Goal: Task Accomplishment & Management: Manage account settings

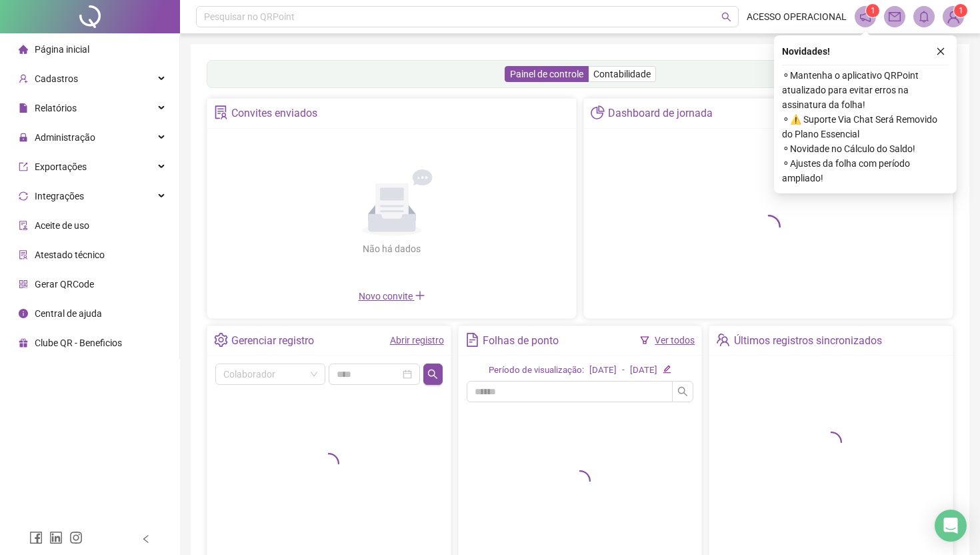
click at [98, 121] on ul "Página inicial Cadastros Relatórios Administração Exportações Integrações Aceit…" at bounding box center [90, 195] width 180 height 325
click at [119, 117] on div "Relatórios" at bounding box center [90, 108] width 174 height 27
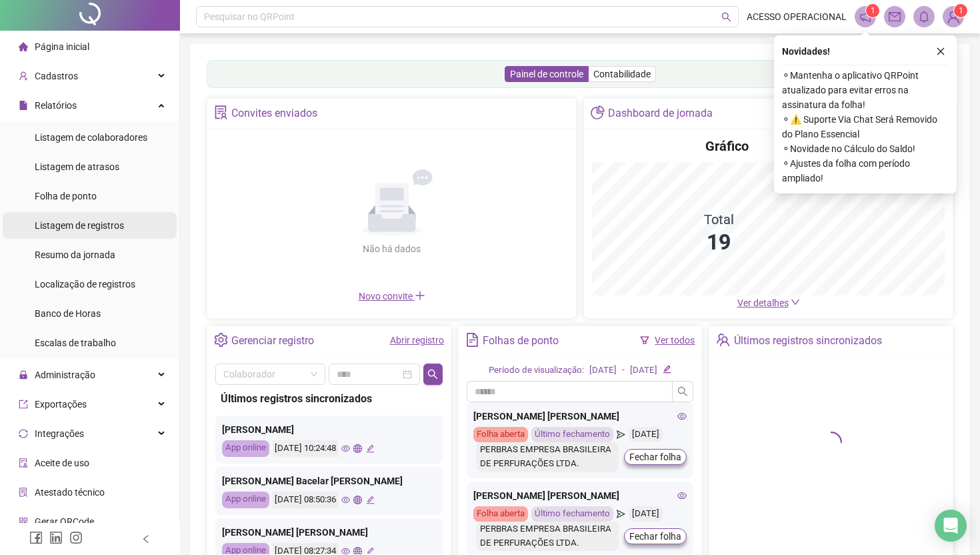
scroll to position [7, 0]
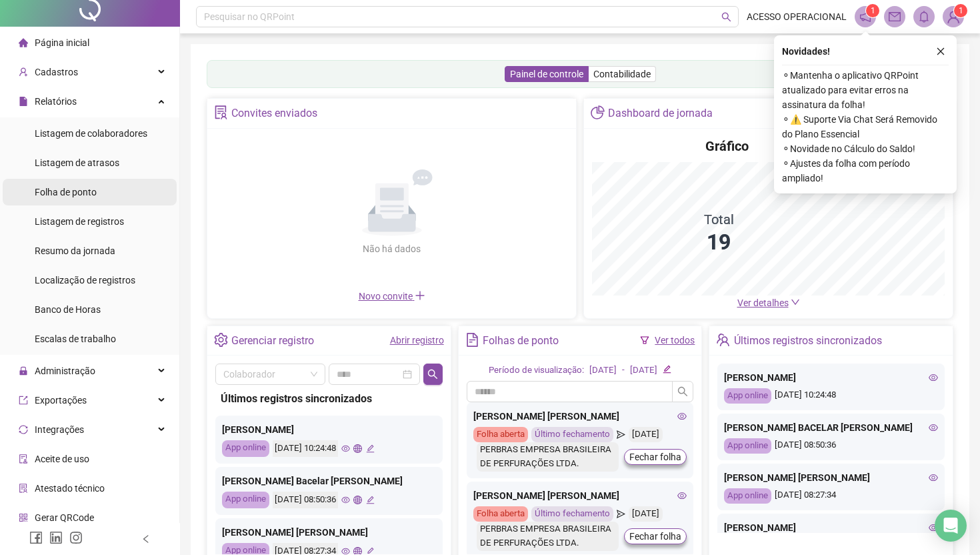
click at [130, 181] on li "Folha de ponto" at bounding box center [90, 192] width 174 height 27
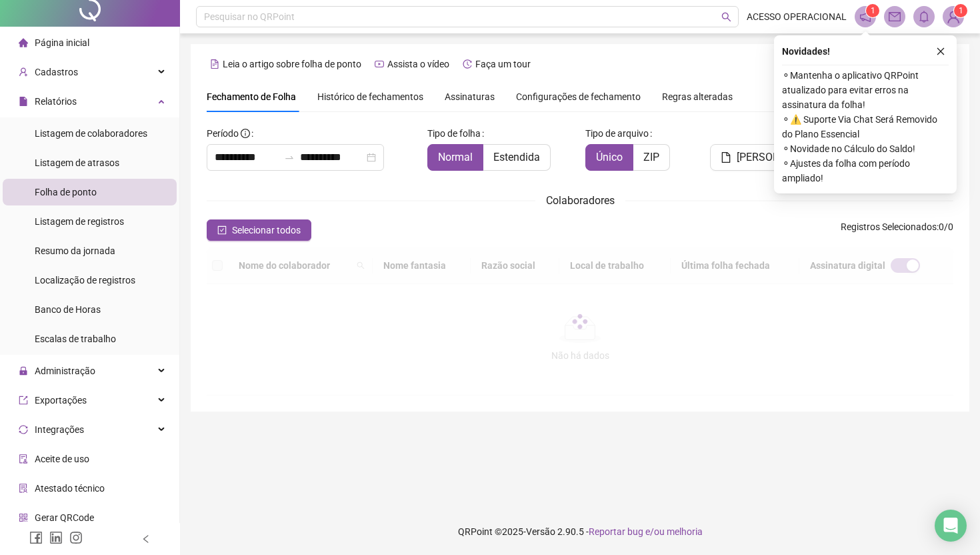
click at [122, 184] on li "Folha de ponto" at bounding box center [90, 192] width 174 height 27
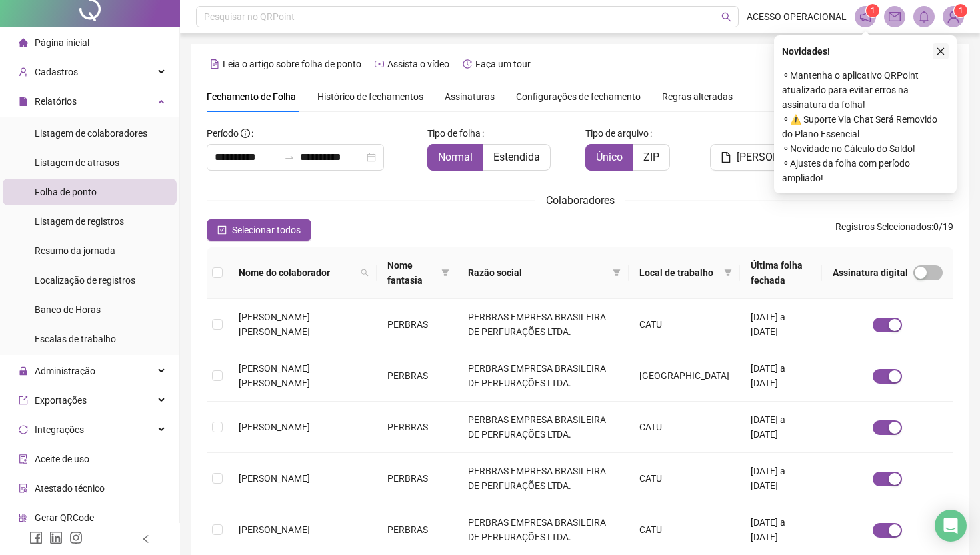
click at [937, 53] on icon "close" at bounding box center [940, 51] width 9 height 9
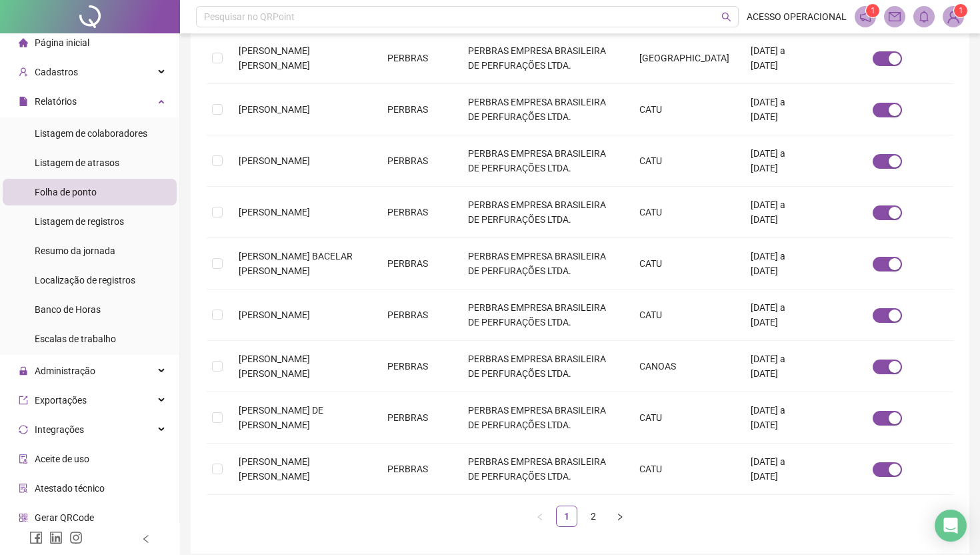
scroll to position [345, 0]
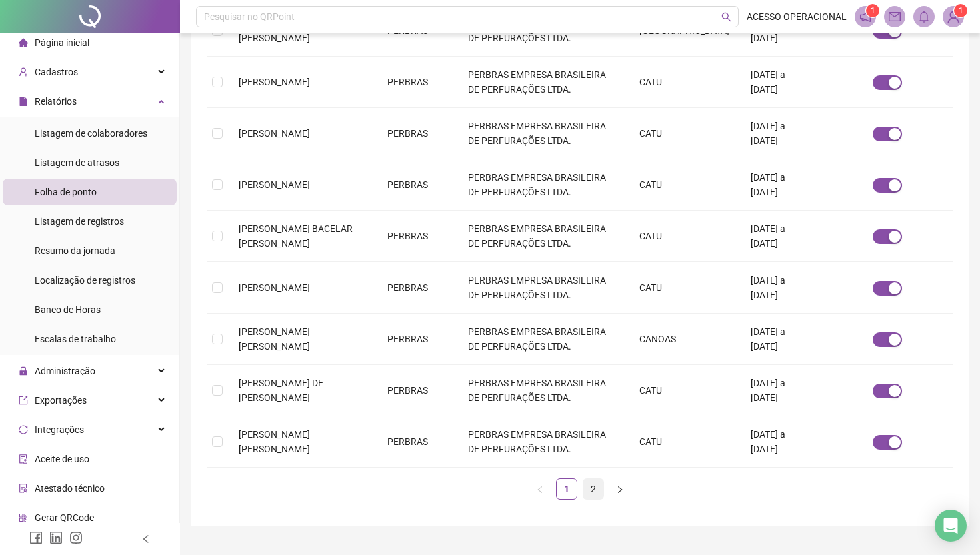
click at [589, 487] on link "2" at bounding box center [593, 489] width 20 height 20
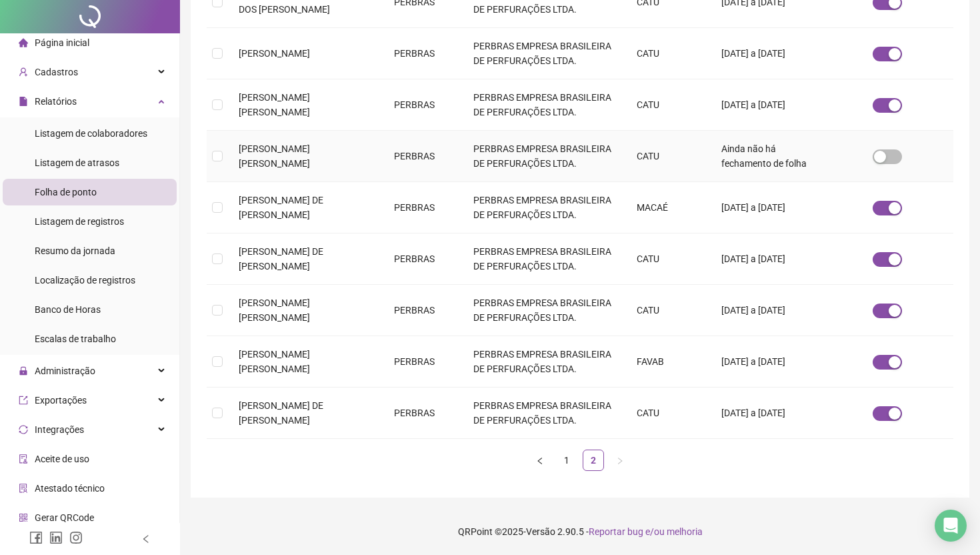
scroll to position [0, 0]
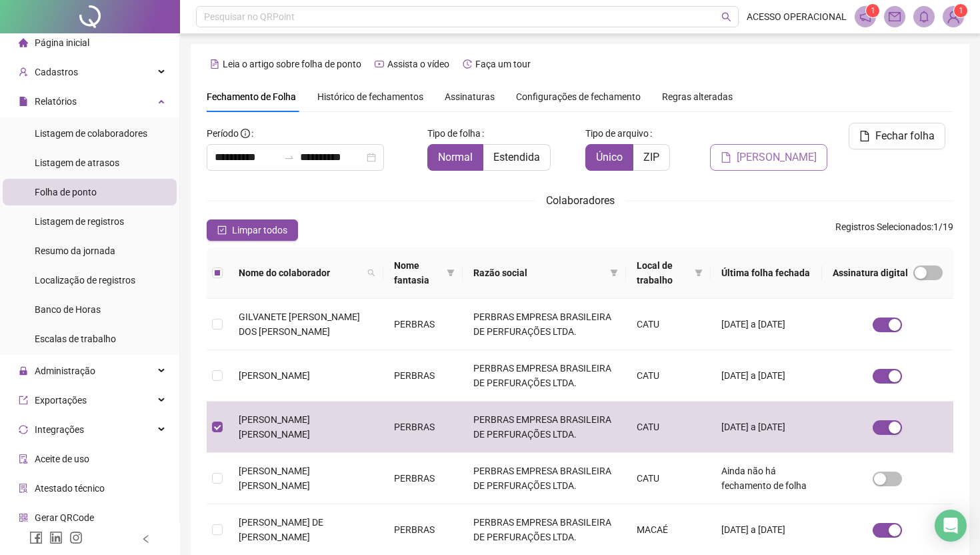
click at [803, 149] on span "[PERSON_NAME]" at bounding box center [777, 157] width 80 height 16
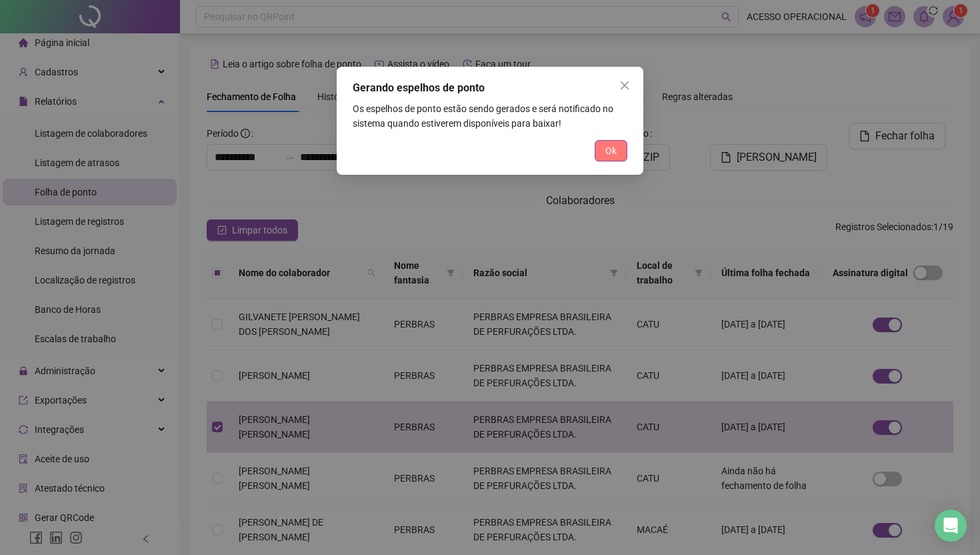
click at [605, 151] on span "Ok" at bounding box center [610, 150] width 11 height 15
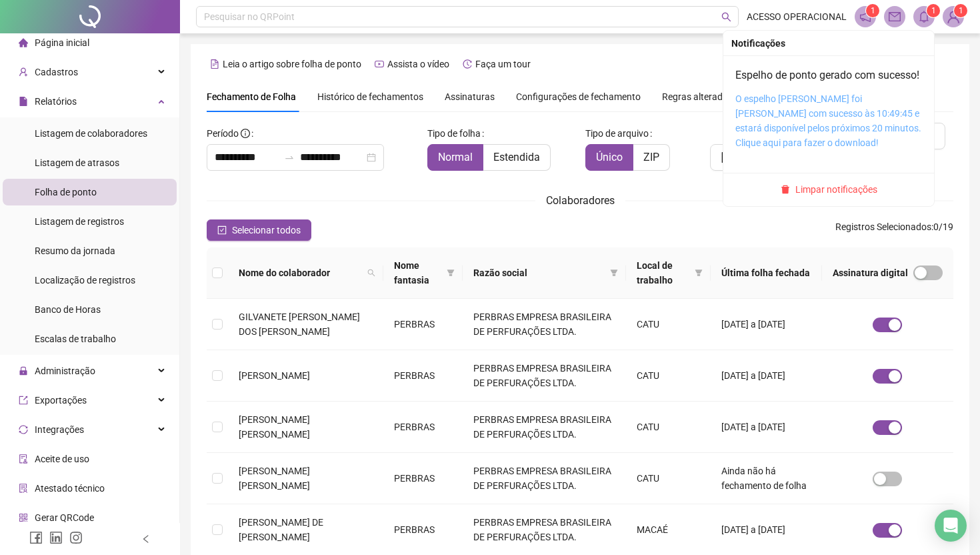
click at [847, 127] on link "O espelho [PERSON_NAME] foi [PERSON_NAME] com sucesso às 10:49:45 e estará disp…" at bounding box center [828, 120] width 186 height 55
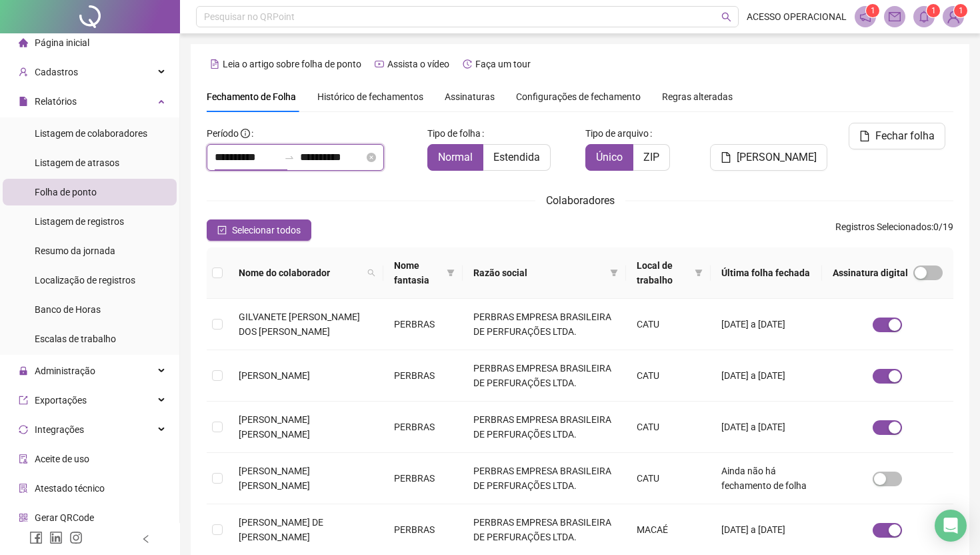
click at [245, 161] on input "**********" at bounding box center [247, 157] width 64 height 16
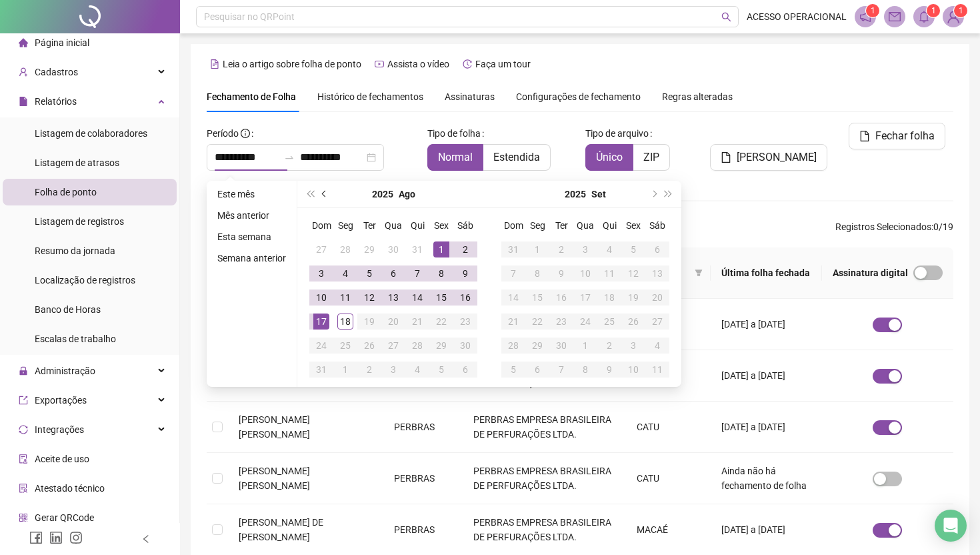
click at [329, 199] on button "prev-year" at bounding box center [324, 194] width 15 height 27
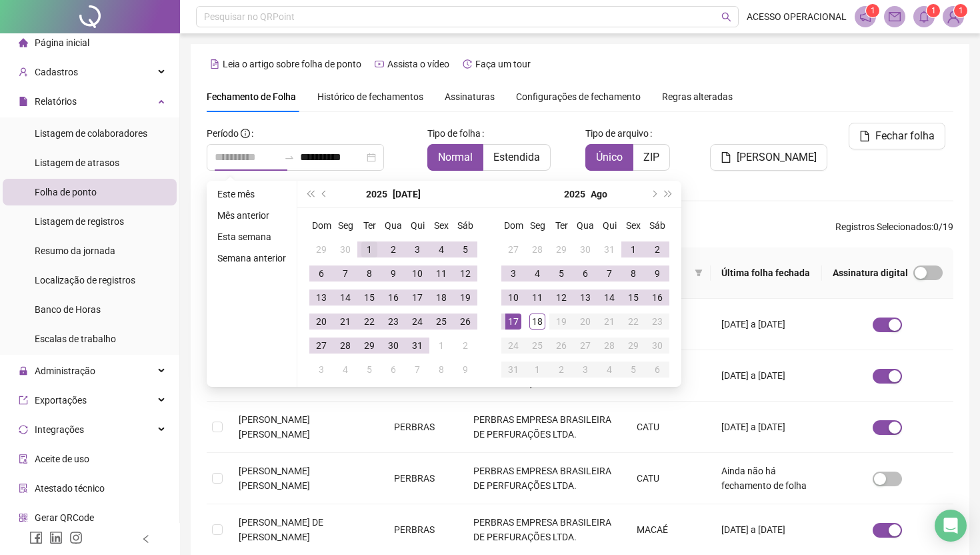
type input "**********"
click at [371, 247] on div "1" at bounding box center [369, 249] width 16 height 16
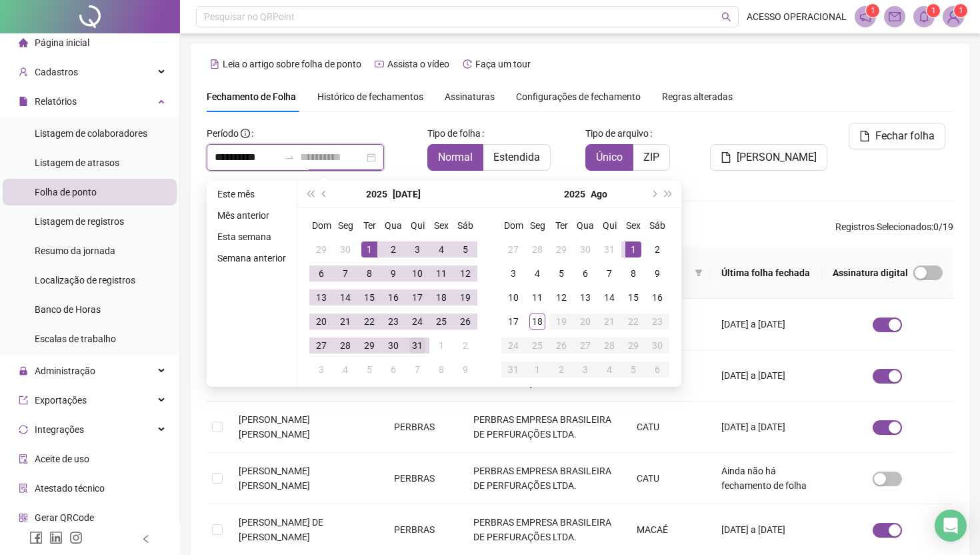
type input "**********"
click at [424, 345] on div "31" at bounding box center [417, 345] width 16 height 16
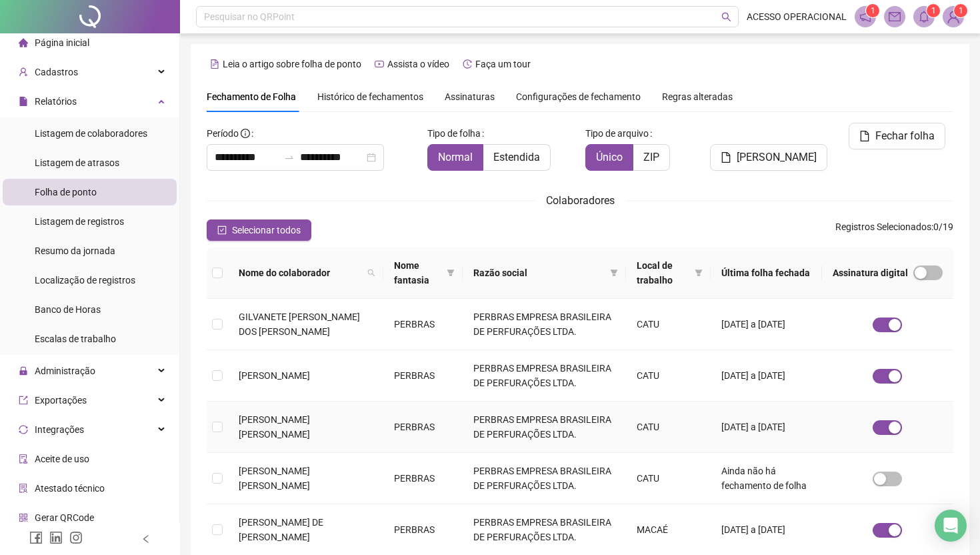
click at [223, 426] on td at bounding box center [217, 426] width 21 height 51
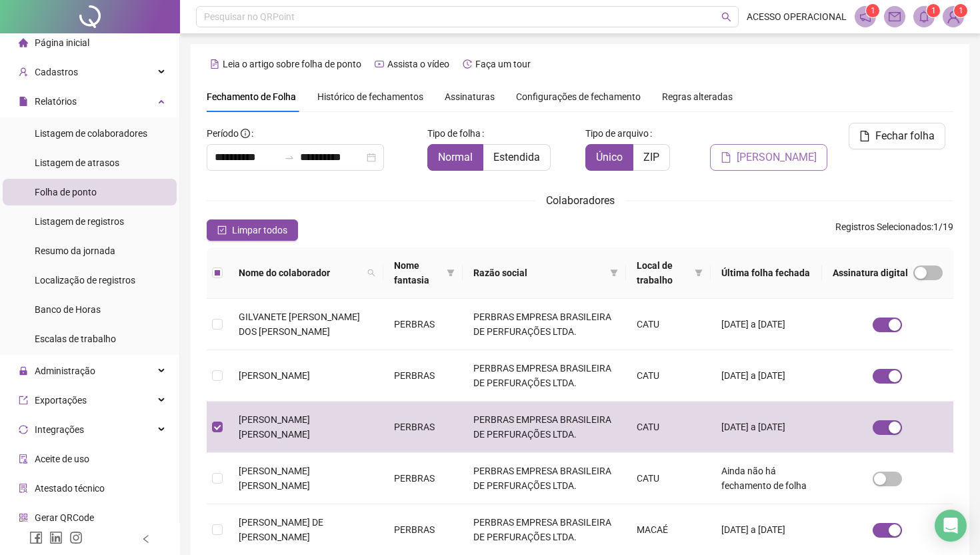
scroll to position [1, 0]
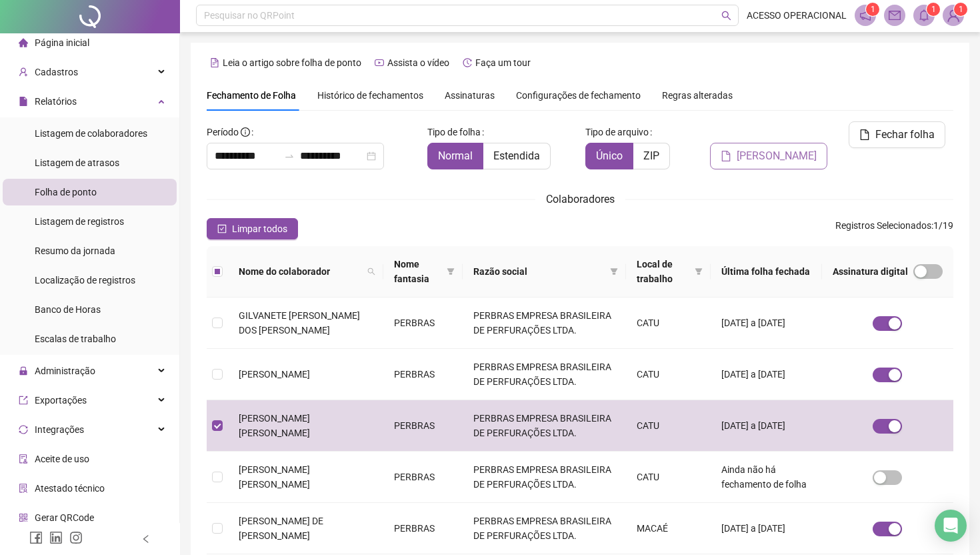
click at [792, 148] on span "[PERSON_NAME]" at bounding box center [777, 156] width 80 height 16
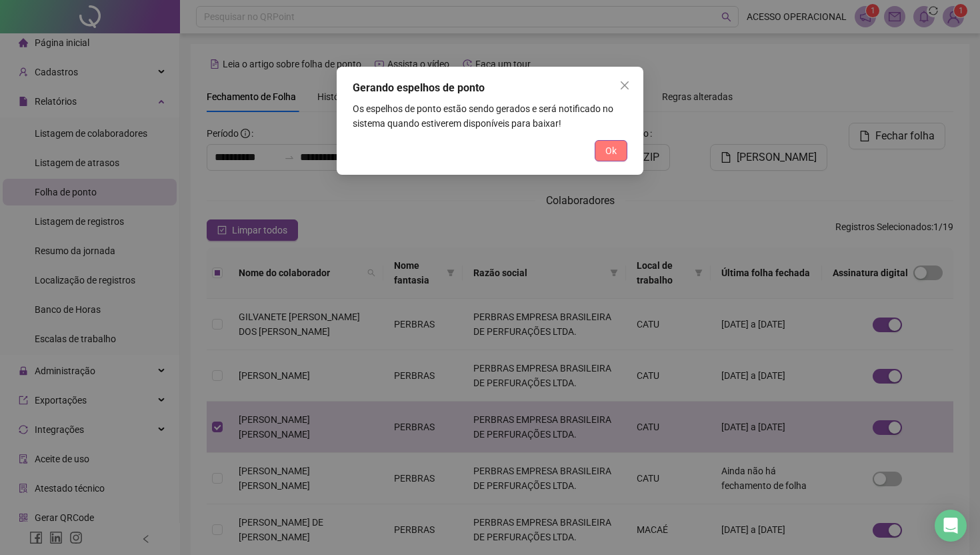
click at [603, 157] on button "Ok" at bounding box center [611, 150] width 33 height 21
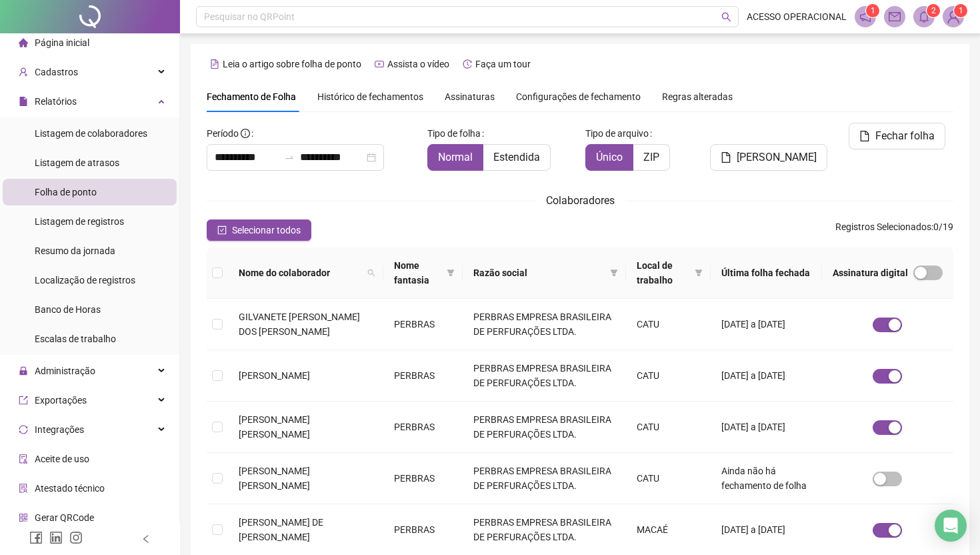
click at [929, 28] on header "Pesquisar no QRPoint ACESSO OPERACIONAL 1 2 1" at bounding box center [580, 16] width 800 height 33
click at [929, 21] on icon "bell" at bounding box center [924, 17] width 12 height 12
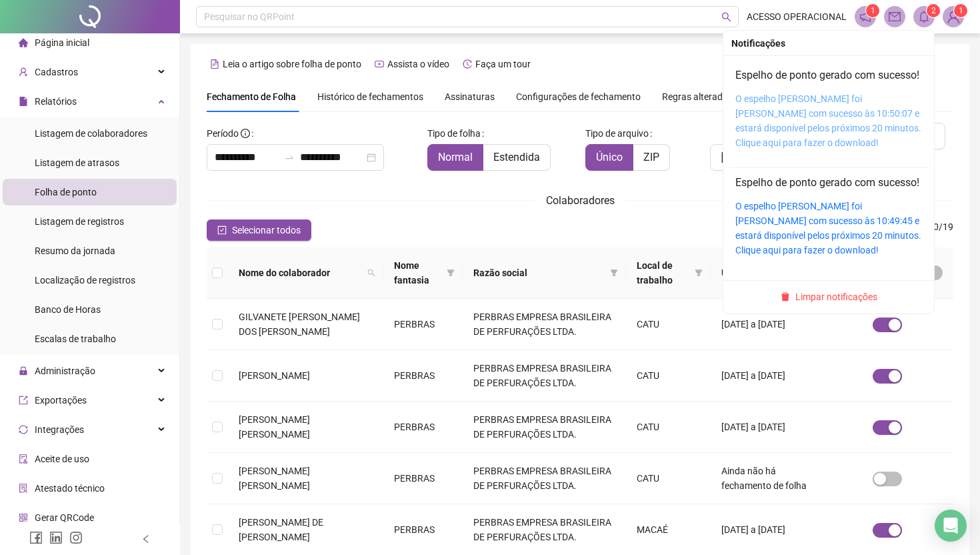
click at [801, 117] on link "O espelho [PERSON_NAME] foi [PERSON_NAME] com sucesso às 10:50:07 e estará disp…" at bounding box center [828, 120] width 186 height 55
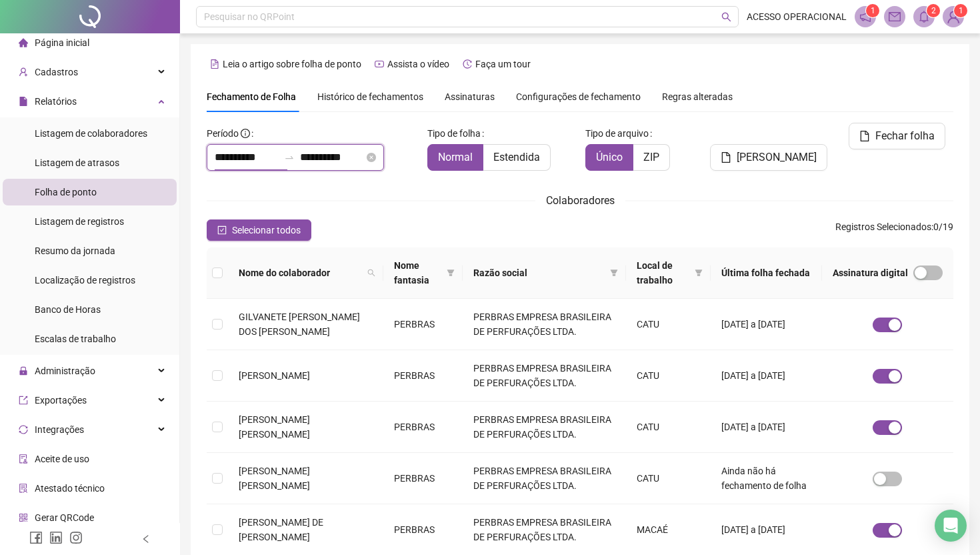
click at [247, 159] on input "**********" at bounding box center [247, 157] width 64 height 16
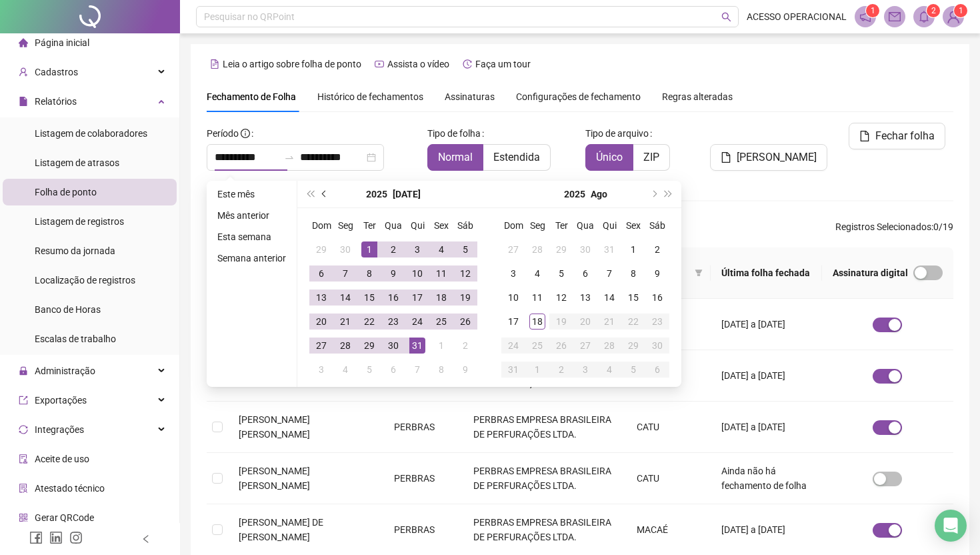
click at [329, 194] on span "prev-year" at bounding box center [325, 194] width 7 height 7
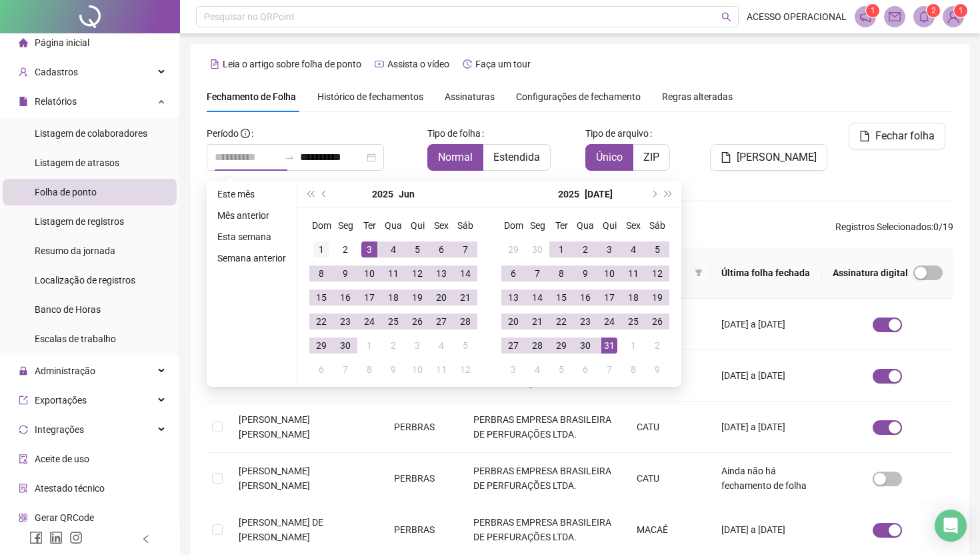
type input "**********"
click at [327, 245] on div "1" at bounding box center [321, 249] width 16 height 16
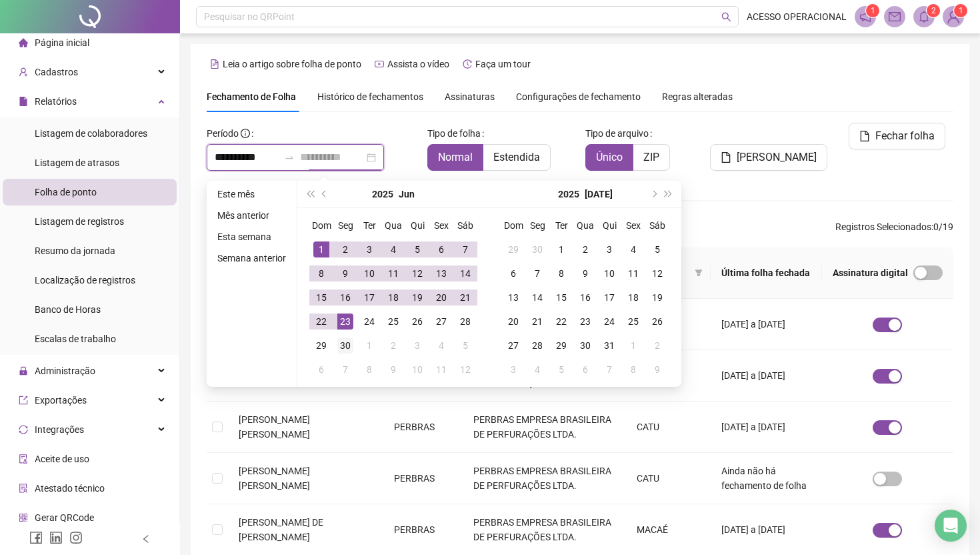
type input "**********"
click at [349, 347] on div "30" at bounding box center [345, 345] width 16 height 16
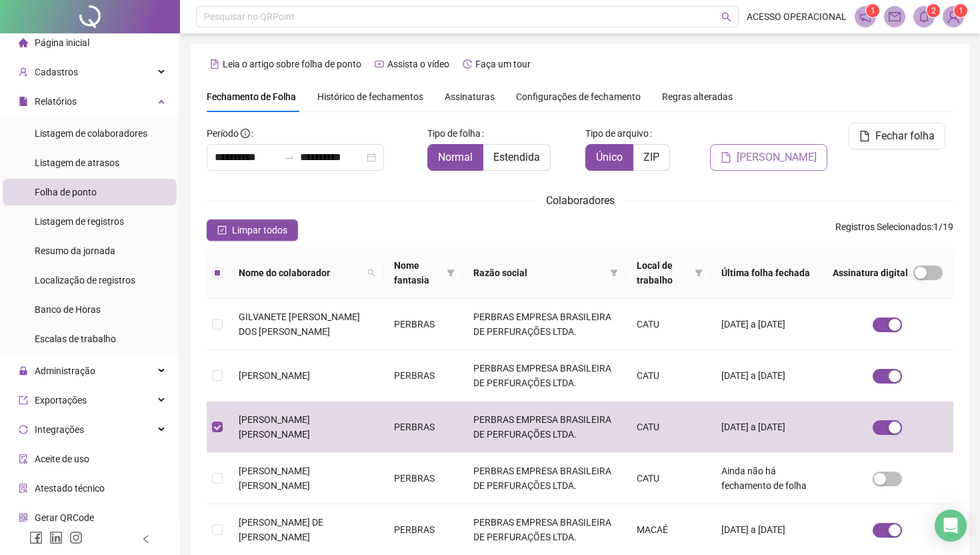
click at [796, 149] on span "[PERSON_NAME]" at bounding box center [777, 157] width 80 height 16
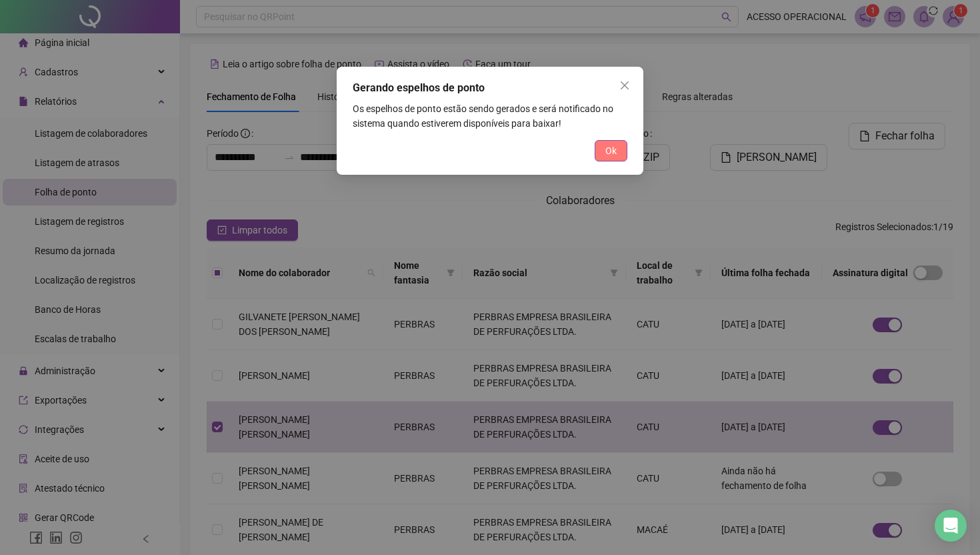
click at [602, 153] on button "Ok" at bounding box center [611, 150] width 33 height 21
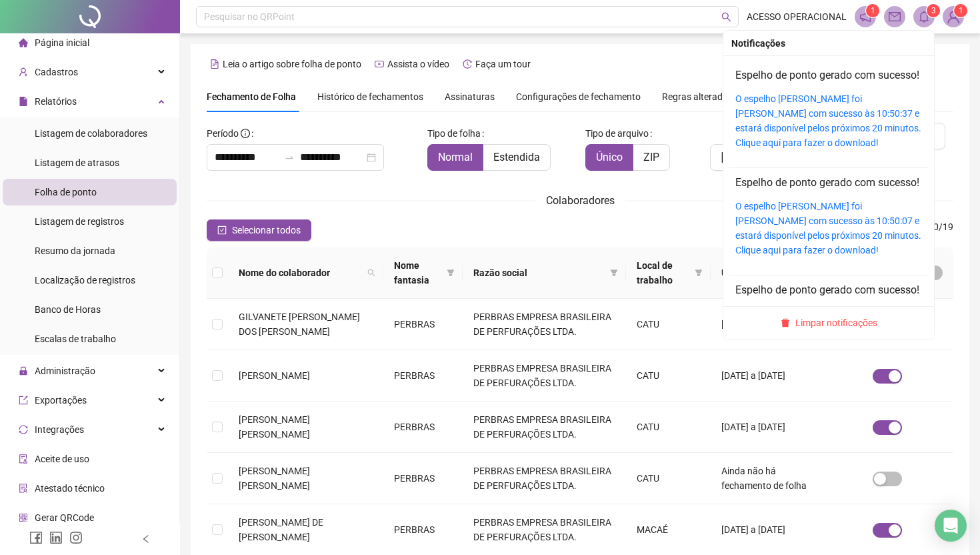
click at [918, 14] on icon "bell" at bounding box center [924, 17] width 12 height 12
click at [772, 121] on div "O espelho [PERSON_NAME] foi [PERSON_NAME] com sucesso às 10:50:37 e estará disp…" at bounding box center [828, 120] width 187 height 59
click at [770, 128] on link "O espelho [PERSON_NAME] foi [PERSON_NAME] com sucesso às 10:50:37 e estará disp…" at bounding box center [828, 120] width 186 height 55
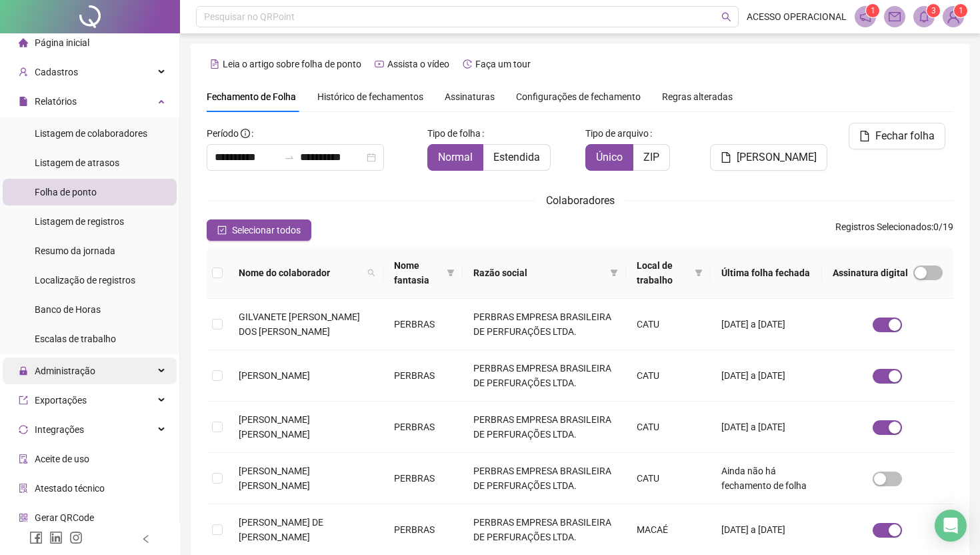
click at [72, 378] on span "Administração" at bounding box center [57, 370] width 77 height 27
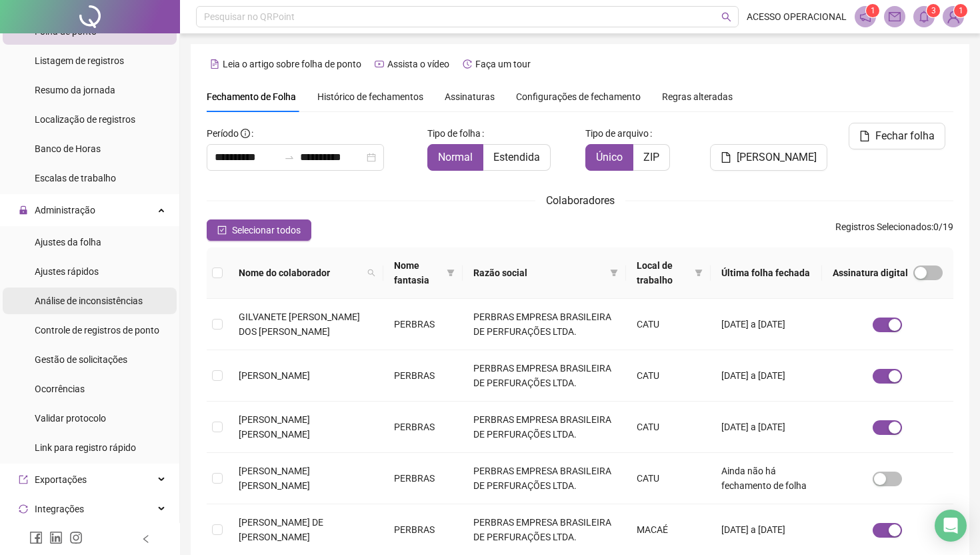
scroll to position [94, 0]
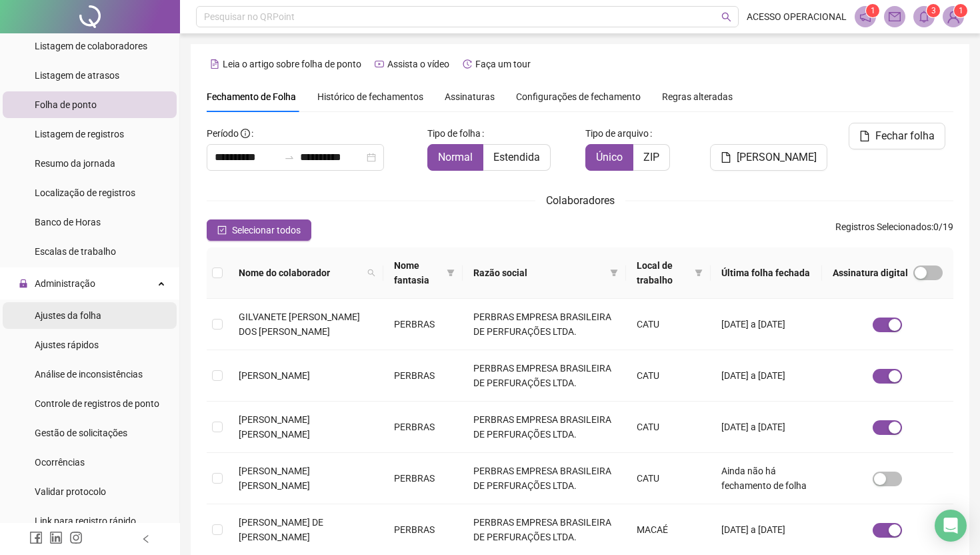
click at [105, 321] on li "Ajustes da folha" at bounding box center [90, 315] width 174 height 27
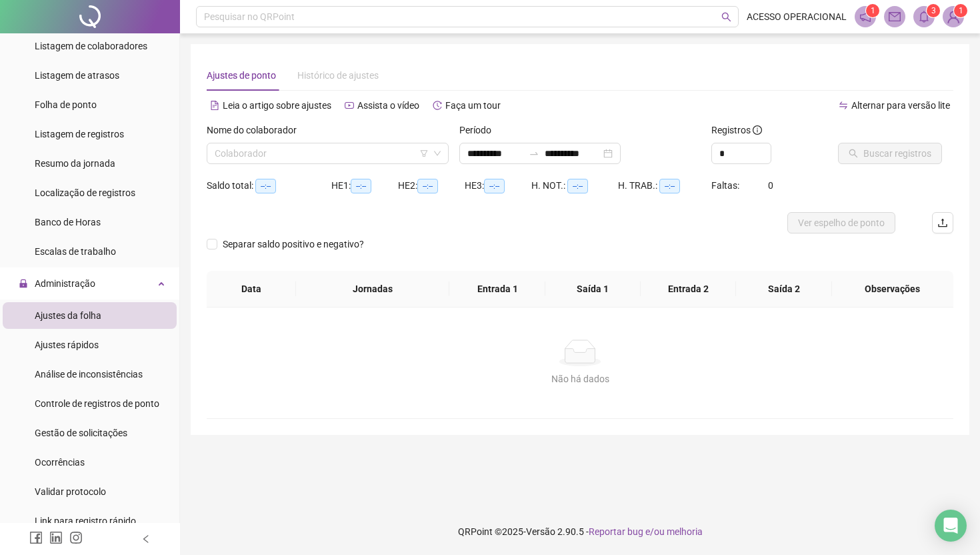
type input "**********"
click at [99, 347] on span "Ajustes rápidos" at bounding box center [67, 344] width 64 height 11
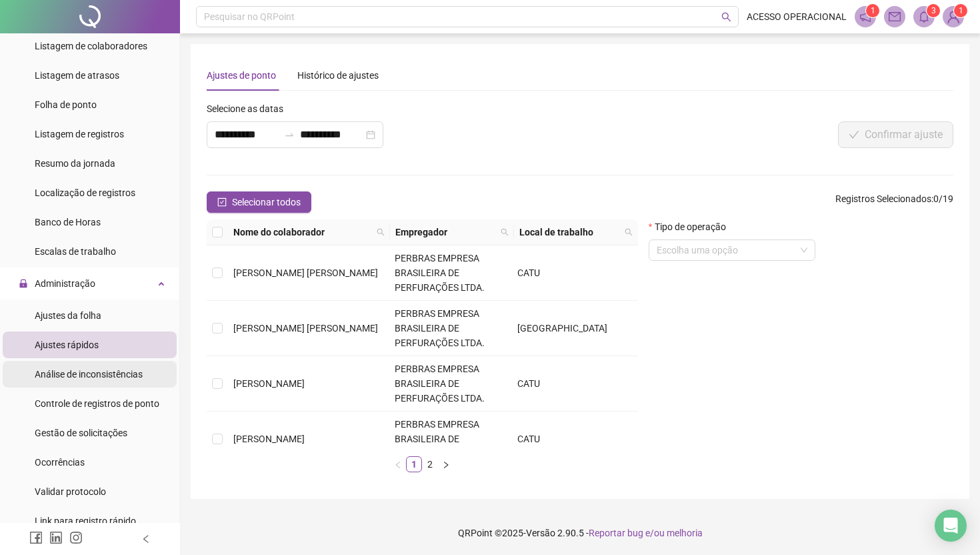
click at [114, 373] on span "Análise de inconsistências" at bounding box center [89, 374] width 108 height 11
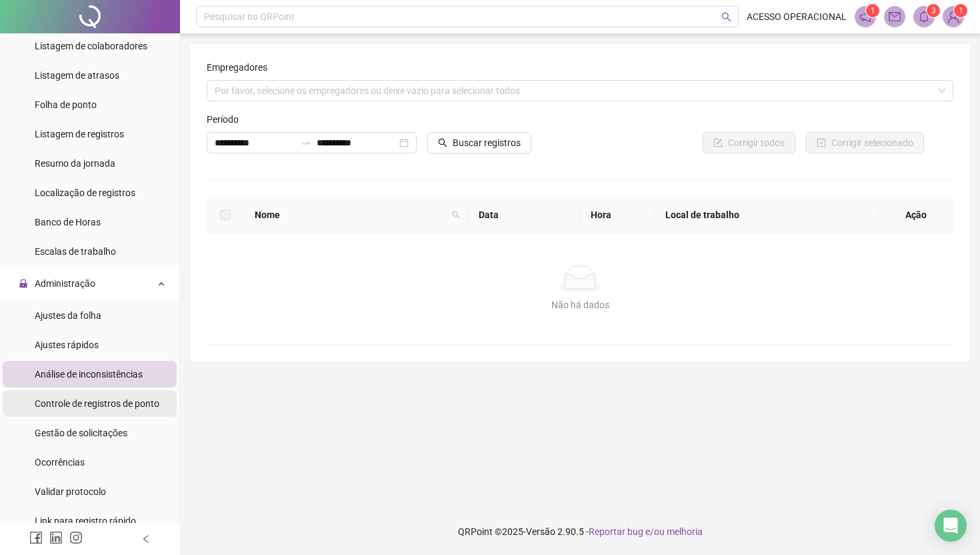
click at [111, 401] on span "Controle de registros de ponto" at bounding box center [97, 403] width 125 height 11
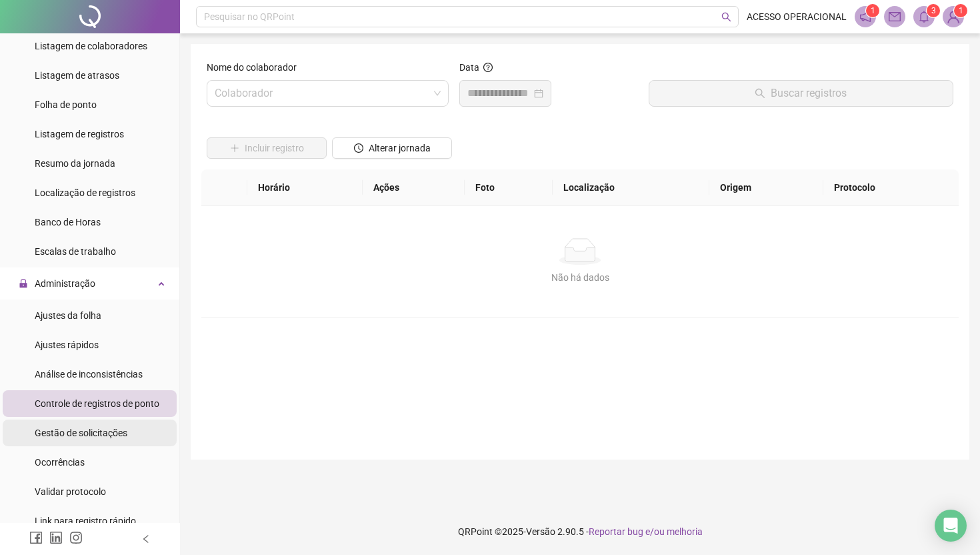
click at [101, 434] on span "Gestão de solicitações" at bounding box center [81, 432] width 93 height 11
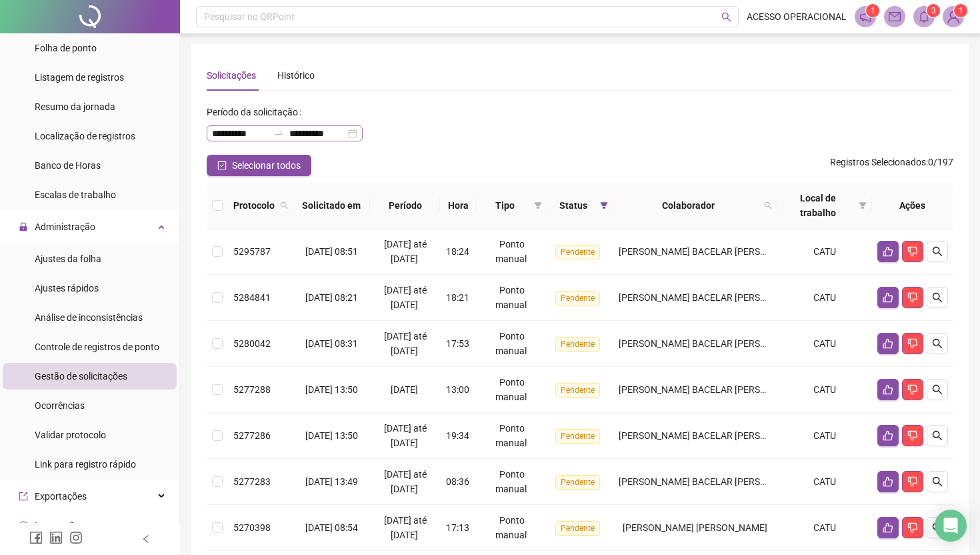
click at [363, 133] on div "**********" at bounding box center [285, 133] width 156 height 16
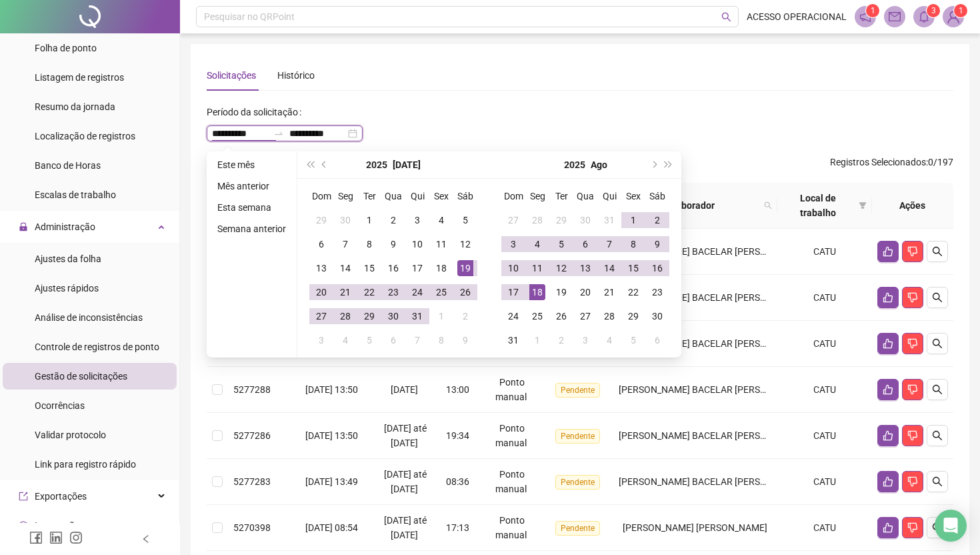
type input "**********"
click at [327, 166] on span "prev-year" at bounding box center [325, 164] width 7 height 7
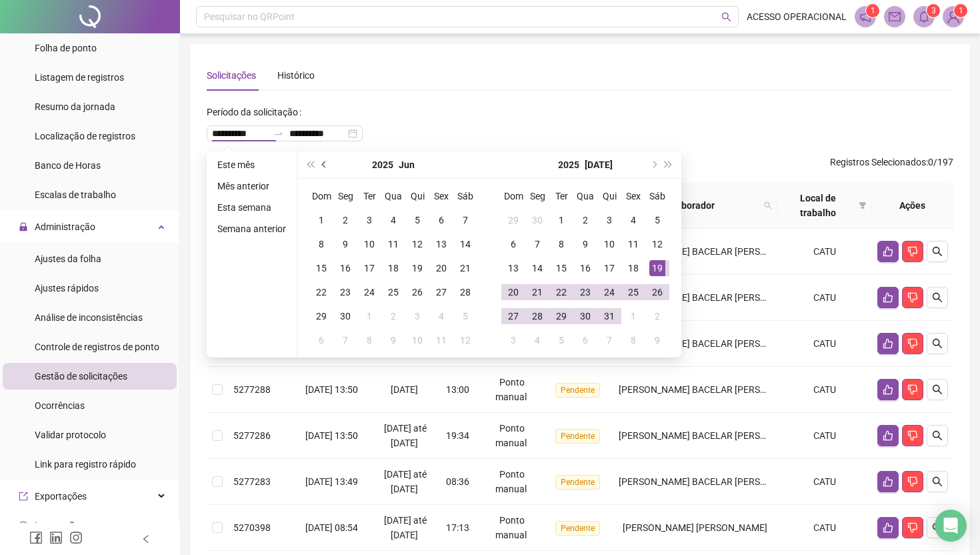
click at [327, 166] on span "prev-year" at bounding box center [325, 164] width 7 height 7
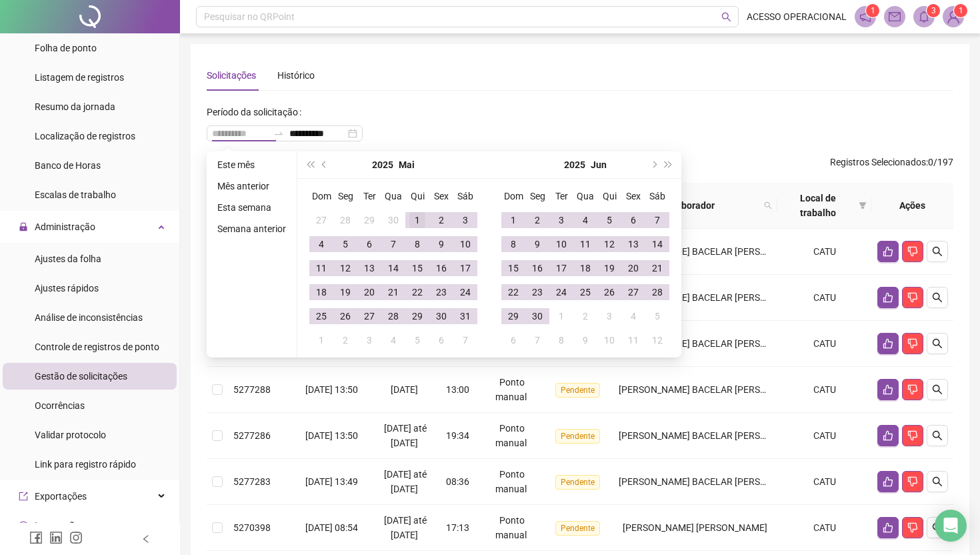
type input "**********"
click at [415, 223] on div "1" at bounding box center [417, 220] width 16 height 16
click at [651, 165] on button "next-year" at bounding box center [653, 164] width 15 height 27
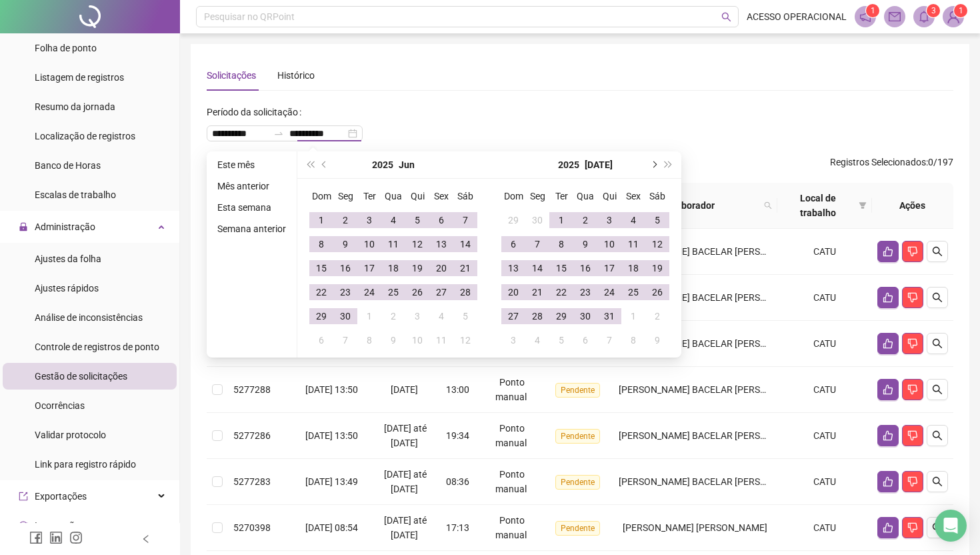
click at [651, 165] on button "next-year" at bounding box center [653, 164] width 15 height 27
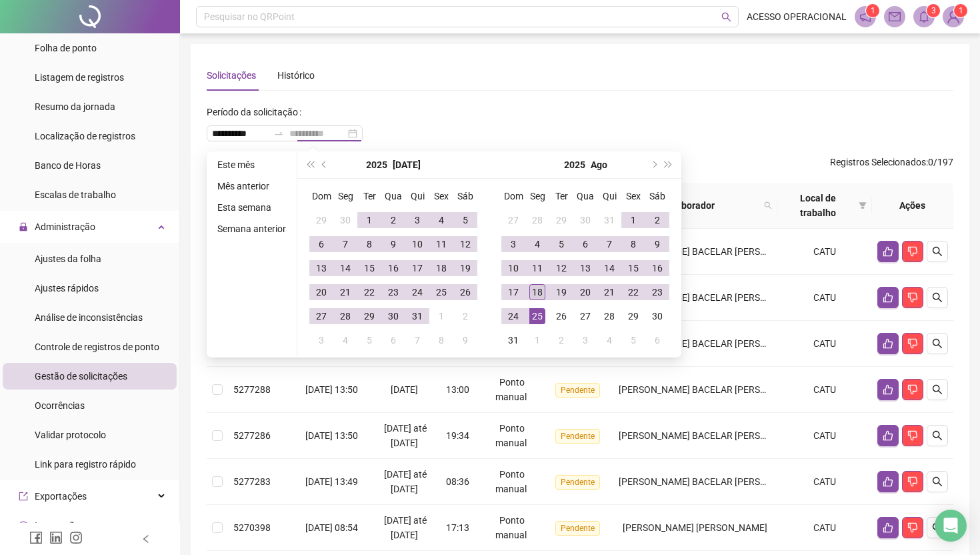
type input "**********"
click at [537, 294] on div "18" at bounding box center [537, 292] width 16 height 16
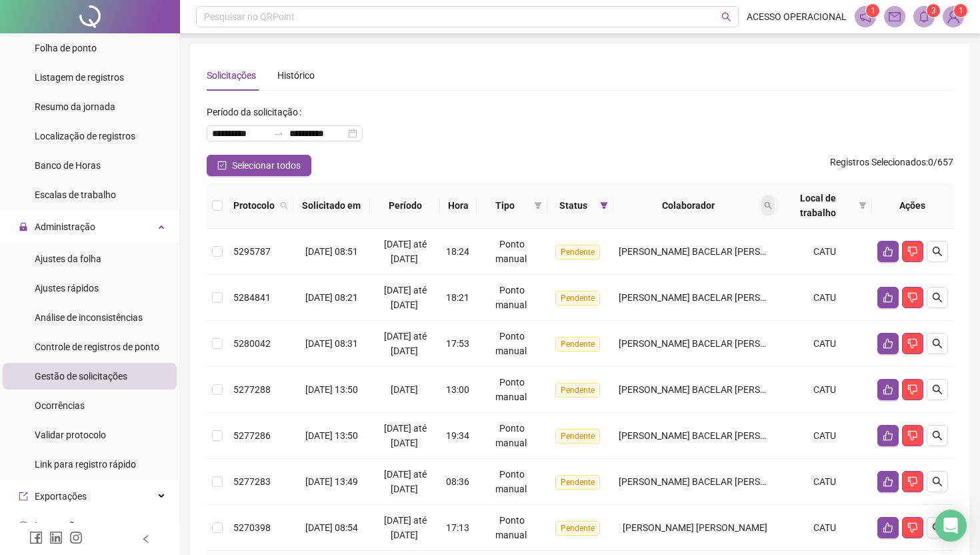
click at [775, 204] on span at bounding box center [767, 205] width 13 height 20
click at [662, 257] on icon "search" at bounding box center [663, 257] width 9 height 9
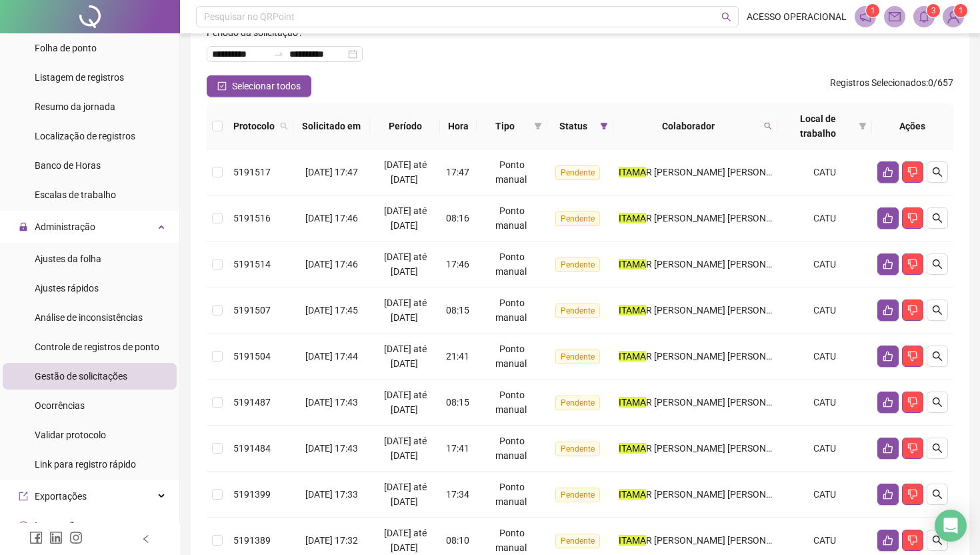
scroll to position [337, 0]
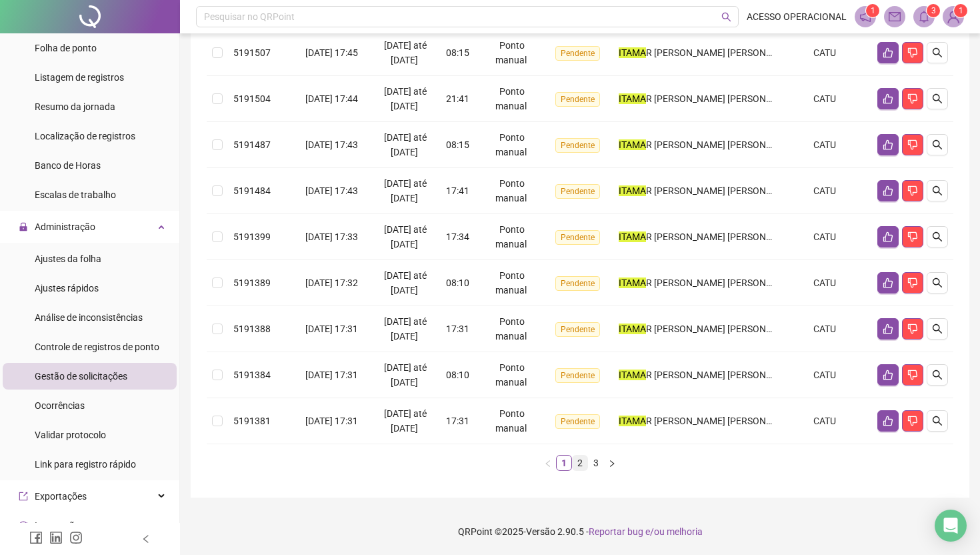
click at [581, 464] on link "2" at bounding box center [580, 462] width 15 height 15
click at [591, 470] on link "3" at bounding box center [596, 462] width 15 height 15
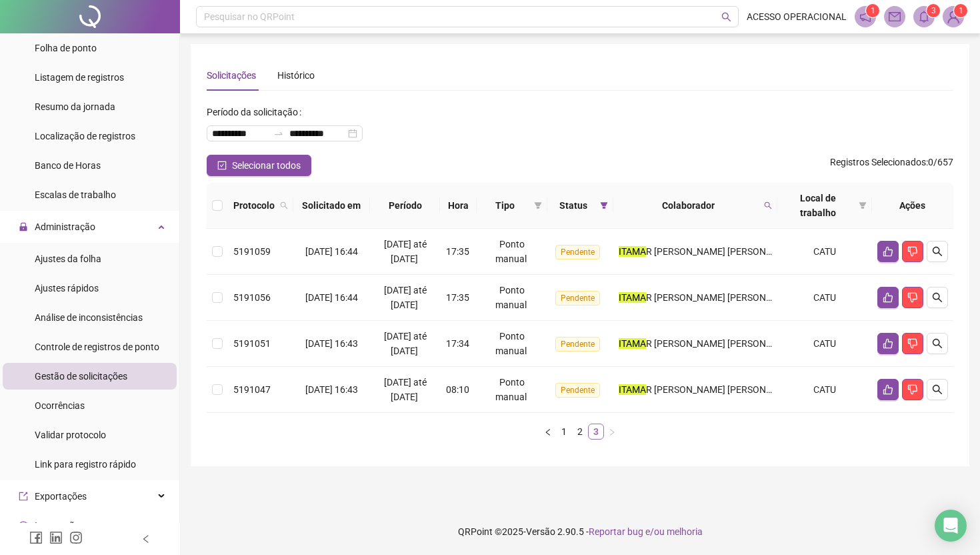
scroll to position [0, 0]
click at [579, 437] on link "2" at bounding box center [580, 431] width 15 height 15
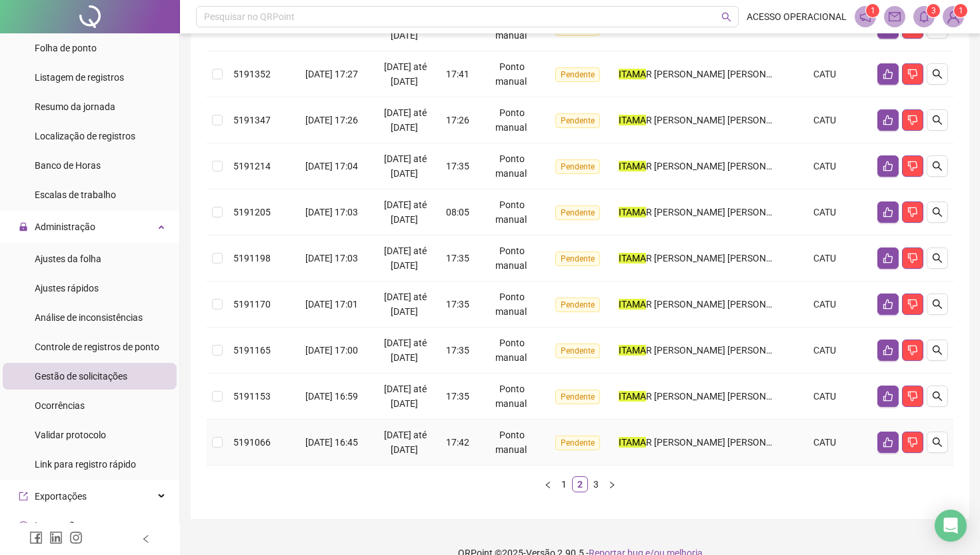
scroll to position [316, 0]
click at [569, 491] on link "1" at bounding box center [564, 483] width 15 height 15
click at [596, 486] on link "3" at bounding box center [596, 483] width 15 height 15
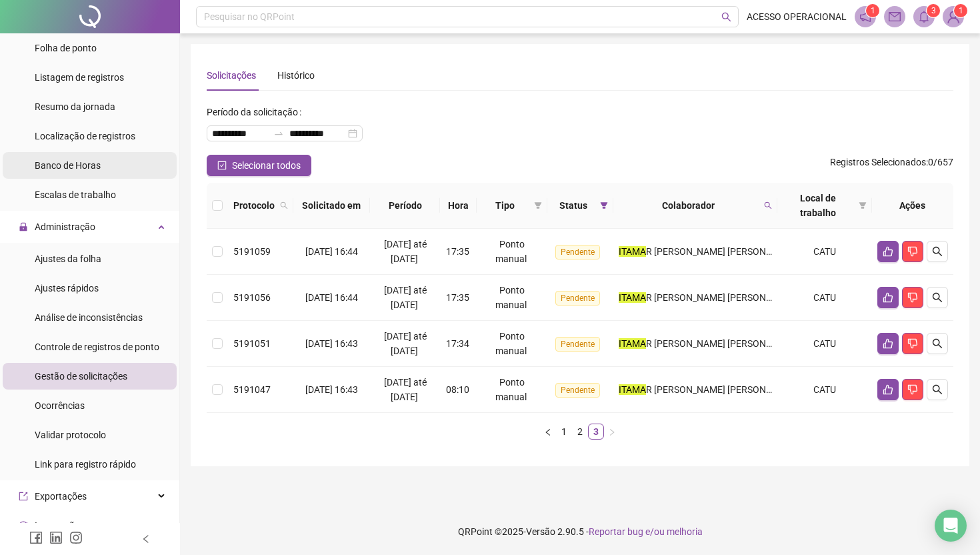
scroll to position [150, 0]
click at [772, 205] on icon "search" at bounding box center [768, 205] width 8 height 8
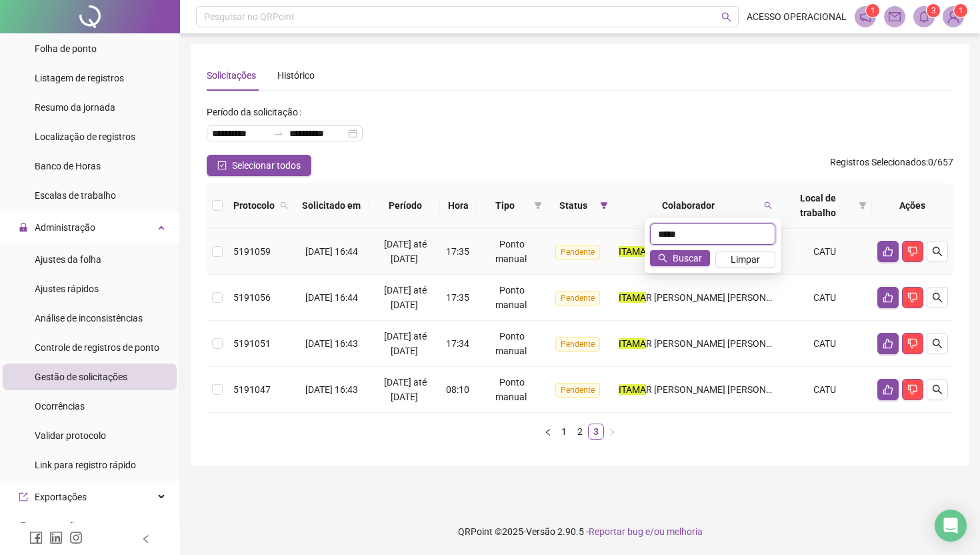
drag, startPoint x: 687, startPoint y: 237, endPoint x: 615, endPoint y: 229, distance: 73.2
click at [615, 229] on body "**********" at bounding box center [490, 277] width 980 height 555
type input "*"
